Goal: Transaction & Acquisition: Download file/media

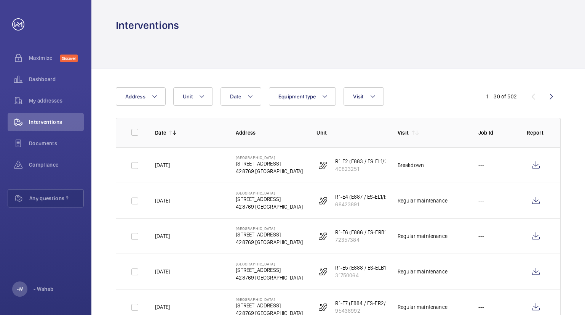
scroll to position [873, 0]
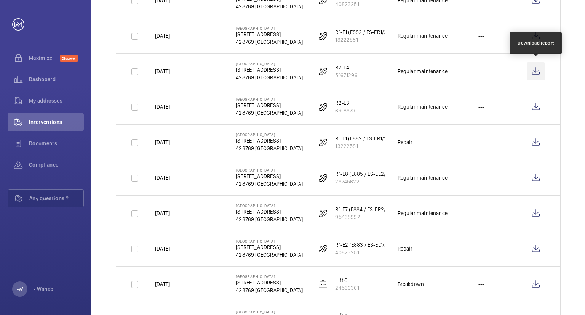
click at [536, 69] on wm-front-icon-button at bounding box center [536, 71] width 18 height 18
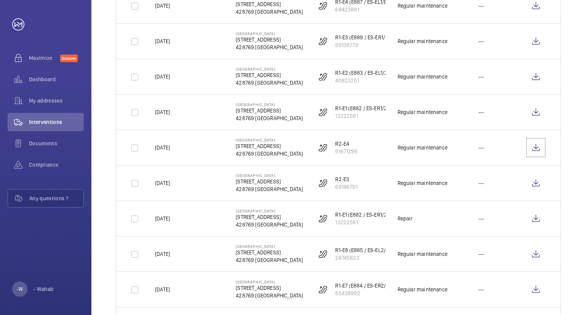
scroll to position [759, 0]
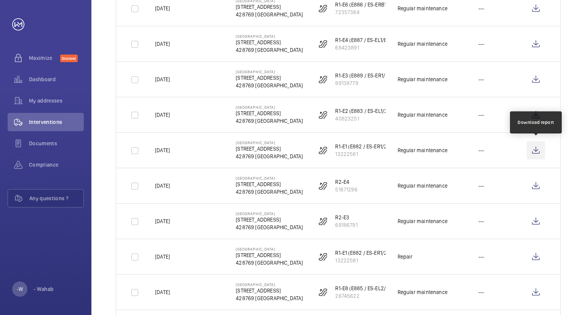
click at [538, 147] on wm-front-icon-button at bounding box center [536, 150] width 18 height 18
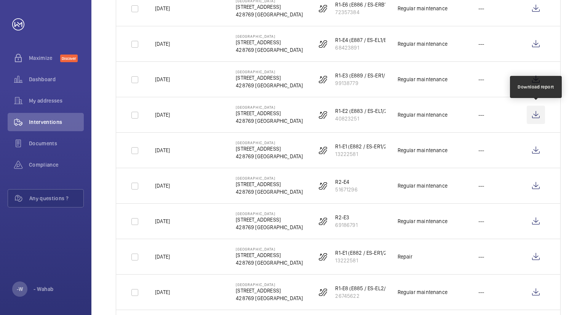
click at [536, 114] on wm-front-icon-button at bounding box center [536, 115] width 18 height 18
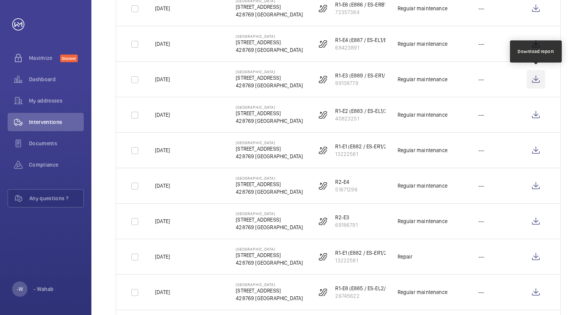
click at [537, 80] on wm-front-icon-button at bounding box center [536, 79] width 18 height 18
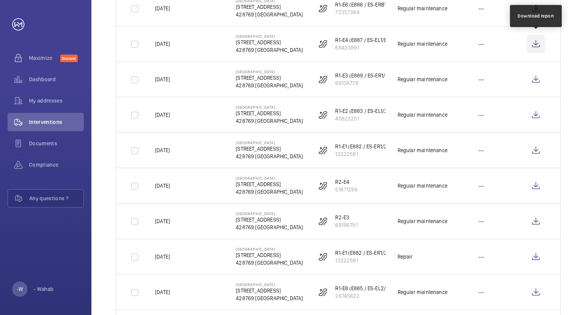
click at [536, 43] on wm-front-icon-button at bounding box center [536, 44] width 18 height 18
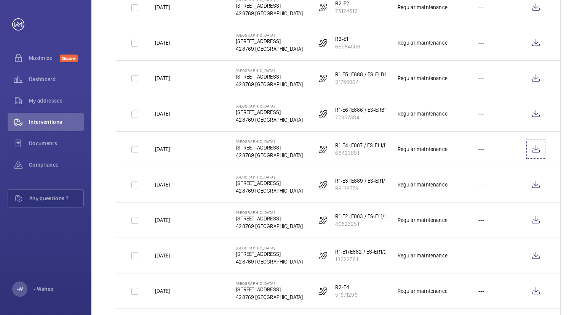
scroll to position [645, 0]
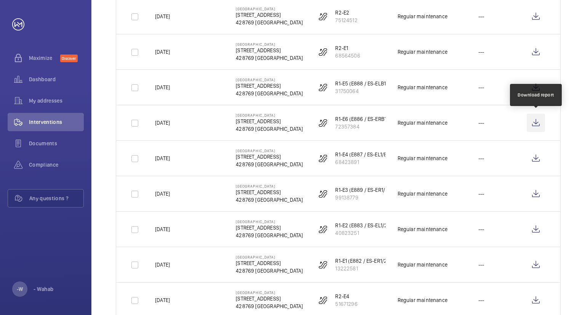
click at [535, 122] on wm-front-icon-button at bounding box center [536, 123] width 18 height 18
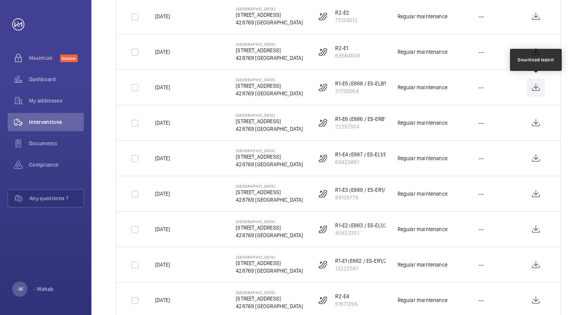
click at [535, 84] on wm-front-icon-button at bounding box center [536, 87] width 18 height 18
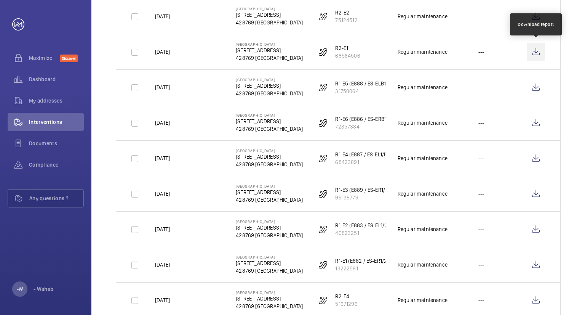
click at [539, 53] on wm-front-icon-button at bounding box center [536, 52] width 18 height 18
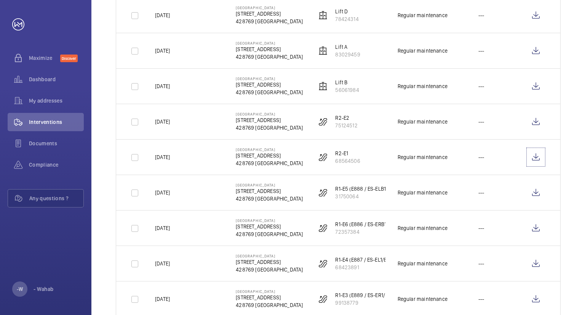
scroll to position [492, 0]
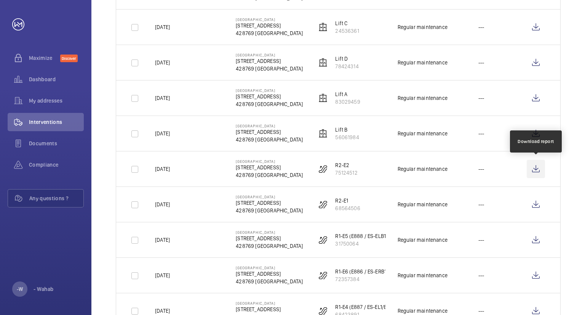
click at [536, 168] on wm-front-icon-button at bounding box center [536, 169] width 18 height 18
